Goal: Task Accomplishment & Management: Manage account settings

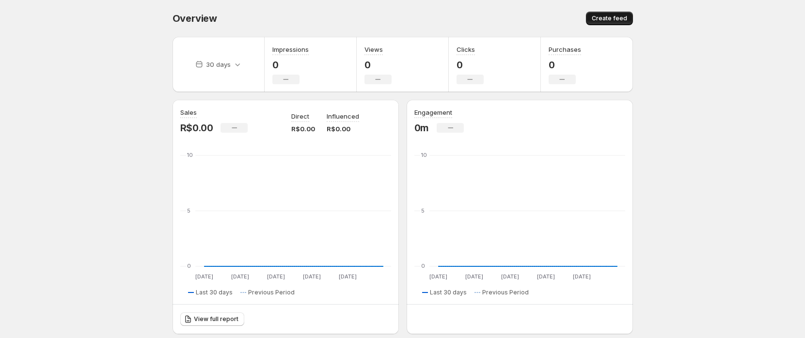
click at [606, 17] on span "Create feed" at bounding box center [608, 19] width 35 height 8
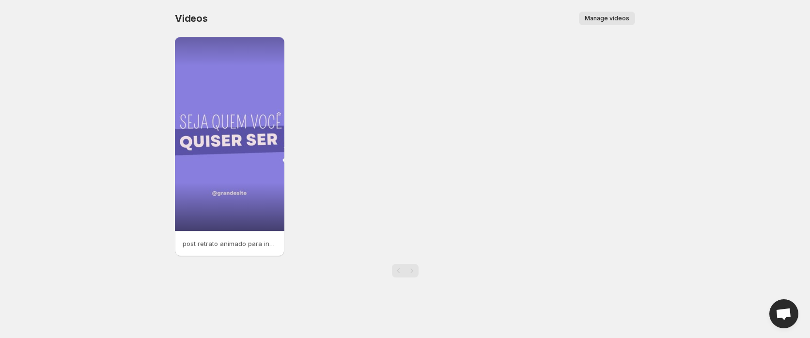
click at [609, 19] on span "Manage videos" at bounding box center [607, 19] width 45 height 8
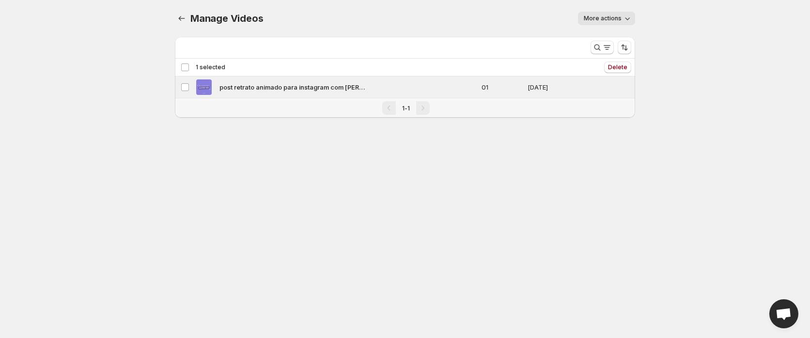
click at [632, 46] on div at bounding box center [611, 47] width 48 height 19
click at [629, 47] on icon "Sort the results" at bounding box center [625, 48] width 10 height 10
drag, startPoint x: 660, startPoint y: 47, endPoint x: 636, endPoint y: 27, distance: 31.6
click at [660, 47] on body "Home Feeds Videos Subscription Settings Manage Videos. This page is ready Manag…" at bounding box center [405, 169] width 810 height 338
click at [618, 17] on span "More actions" at bounding box center [603, 19] width 38 height 8
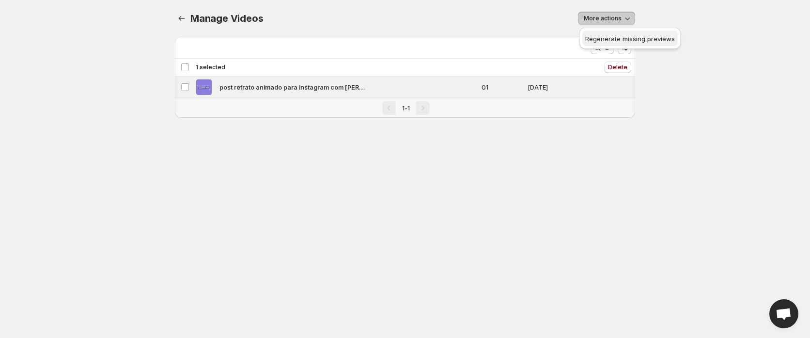
click at [614, 38] on span "Regenerate missing previews" at bounding box center [630, 39] width 90 height 8
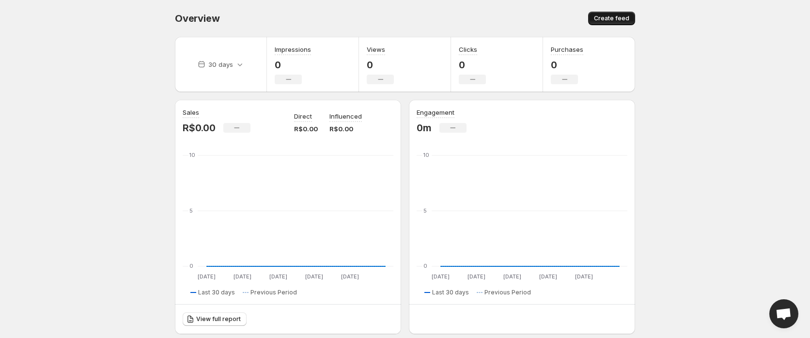
click at [629, 18] on button "Create feed" at bounding box center [611, 19] width 47 height 14
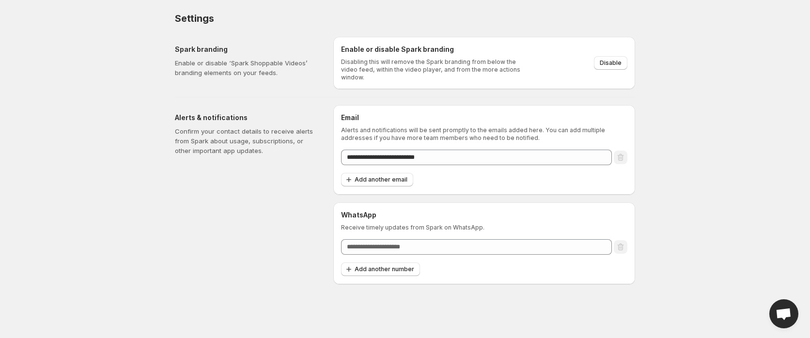
click at [540, 72] on div "Enable or disable Spark branding Disabling this will remove the Spark branding …" at bounding box center [484, 63] width 286 height 37
drag, startPoint x: 503, startPoint y: 70, endPoint x: 520, endPoint y: 70, distance: 17.0
click at [517, 70] on p "Disabling this will remove the Spark branding from below the video feed, within…" at bounding box center [434, 69] width 186 height 23
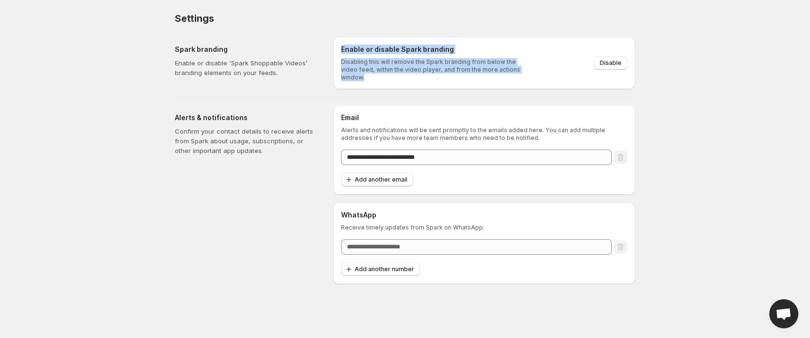
drag, startPoint x: 520, startPoint y: 70, endPoint x: 341, endPoint y: 38, distance: 182.5
click at [341, 38] on div "Enable or disable Spark branding Disabling this will remove the Spark branding …" at bounding box center [484, 63] width 302 height 52
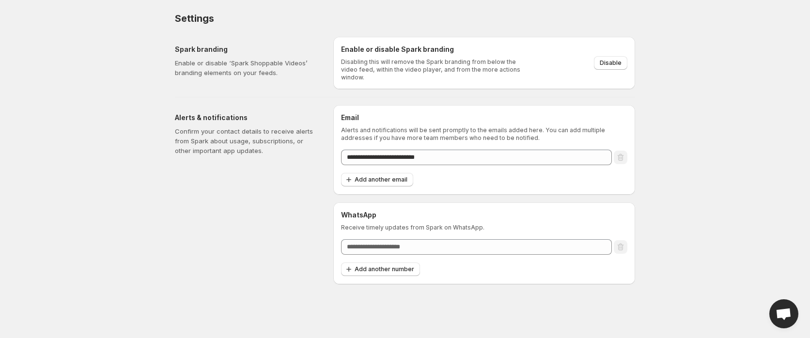
click at [520, 15] on div "Settings" at bounding box center [405, 19] width 460 height 14
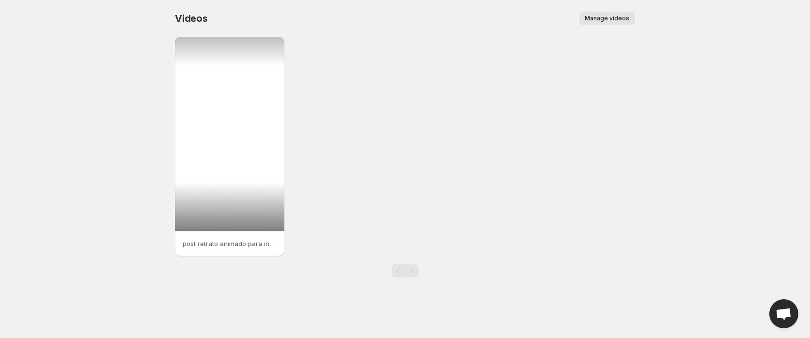
click at [246, 123] on div at bounding box center [229, 134] width 109 height 194
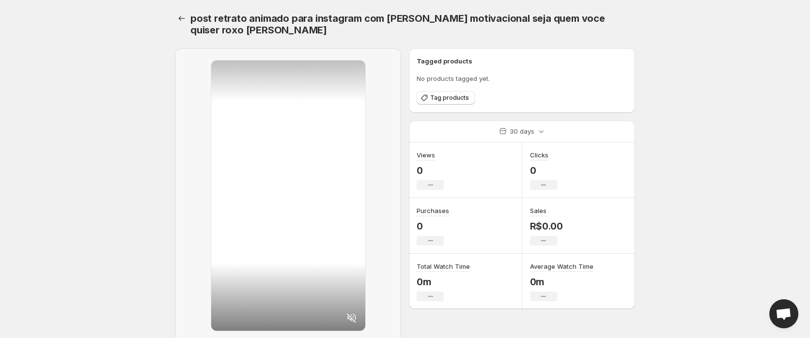
scroll to position [65, 0]
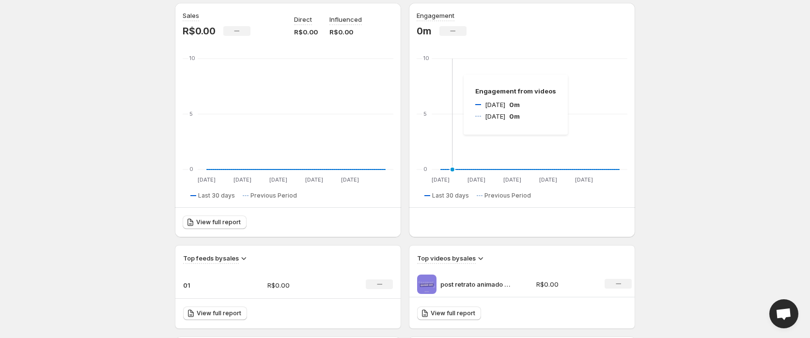
scroll to position [253, 0]
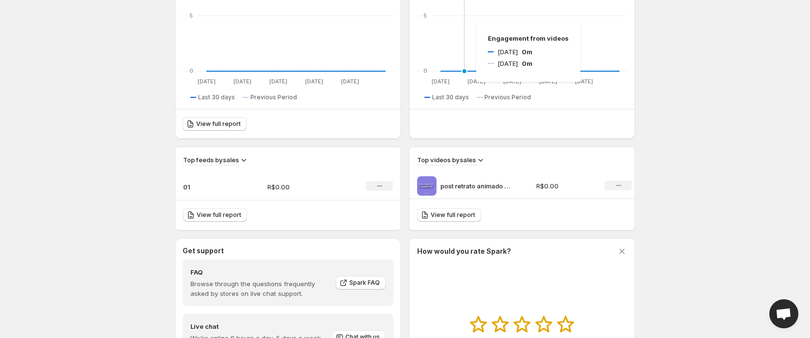
scroll to position [198, 0]
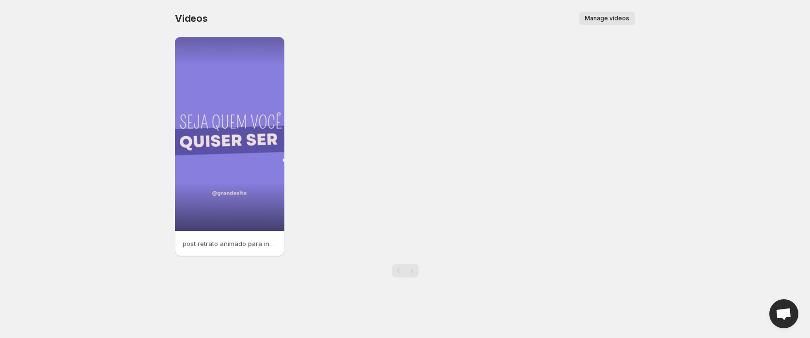
click at [618, 14] on button "Manage videos" at bounding box center [607, 19] width 56 height 14
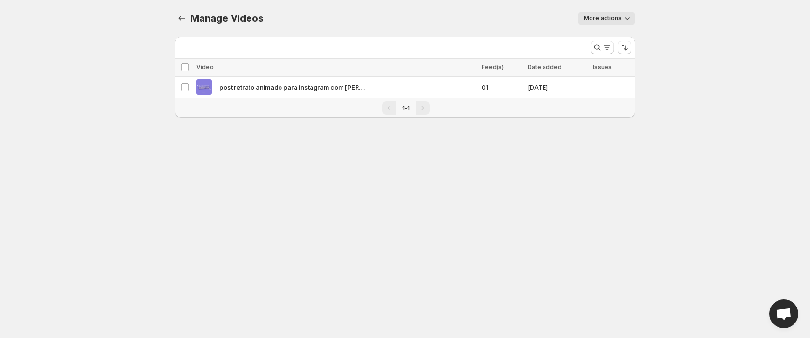
click at [601, 21] on span "More actions" at bounding box center [603, 19] width 38 height 8
click at [614, 43] on button "Regenerate missing previews" at bounding box center [629, 39] width 95 height 16
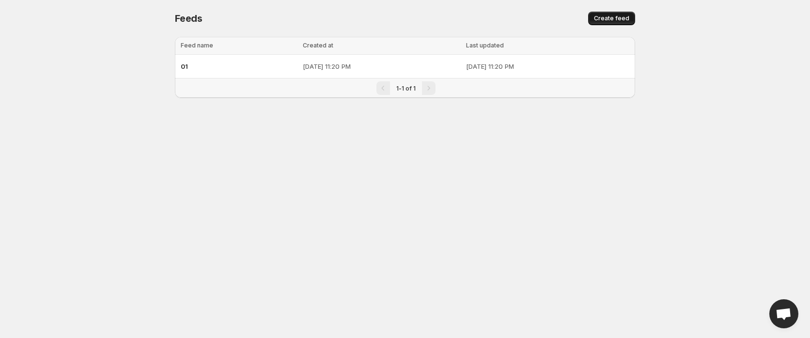
click at [619, 16] on span "Create feed" at bounding box center [611, 19] width 35 height 8
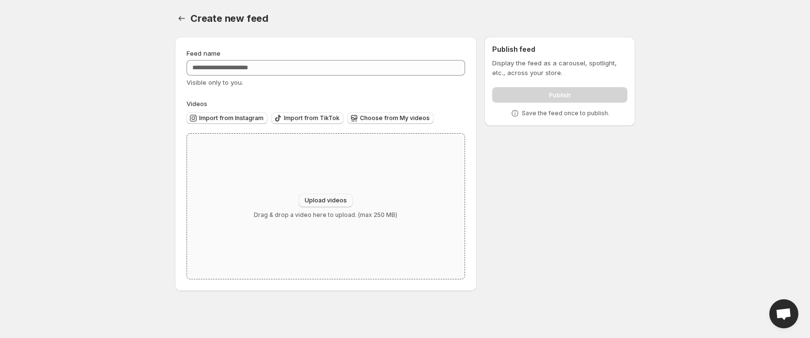
click at [319, 199] on span "Upload videos" at bounding box center [326, 201] width 42 height 8
click at [175, 22] on button "Settings" at bounding box center [182, 19] width 14 height 14
